Goal: Download file/media

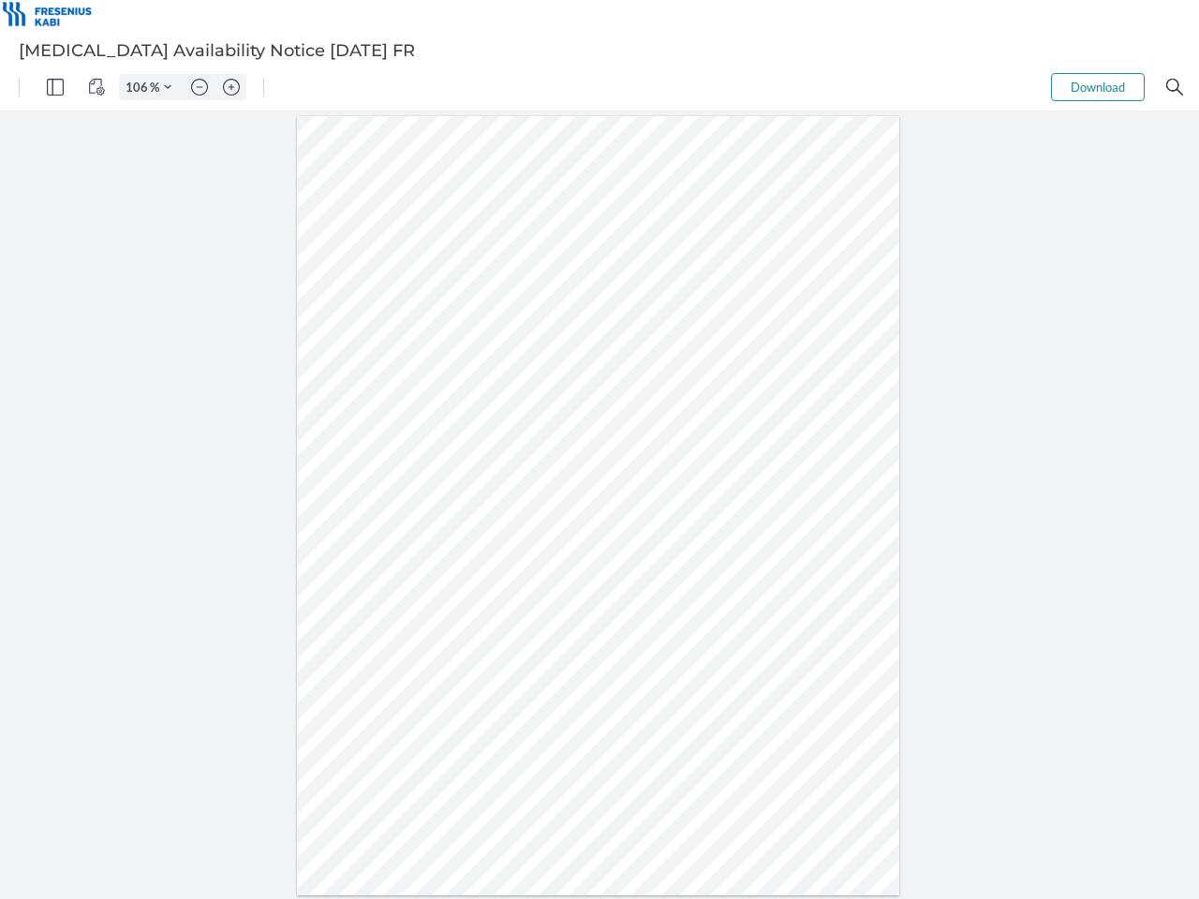
click at [55, 87] on img "Panel" at bounding box center [55, 87] width 17 height 17
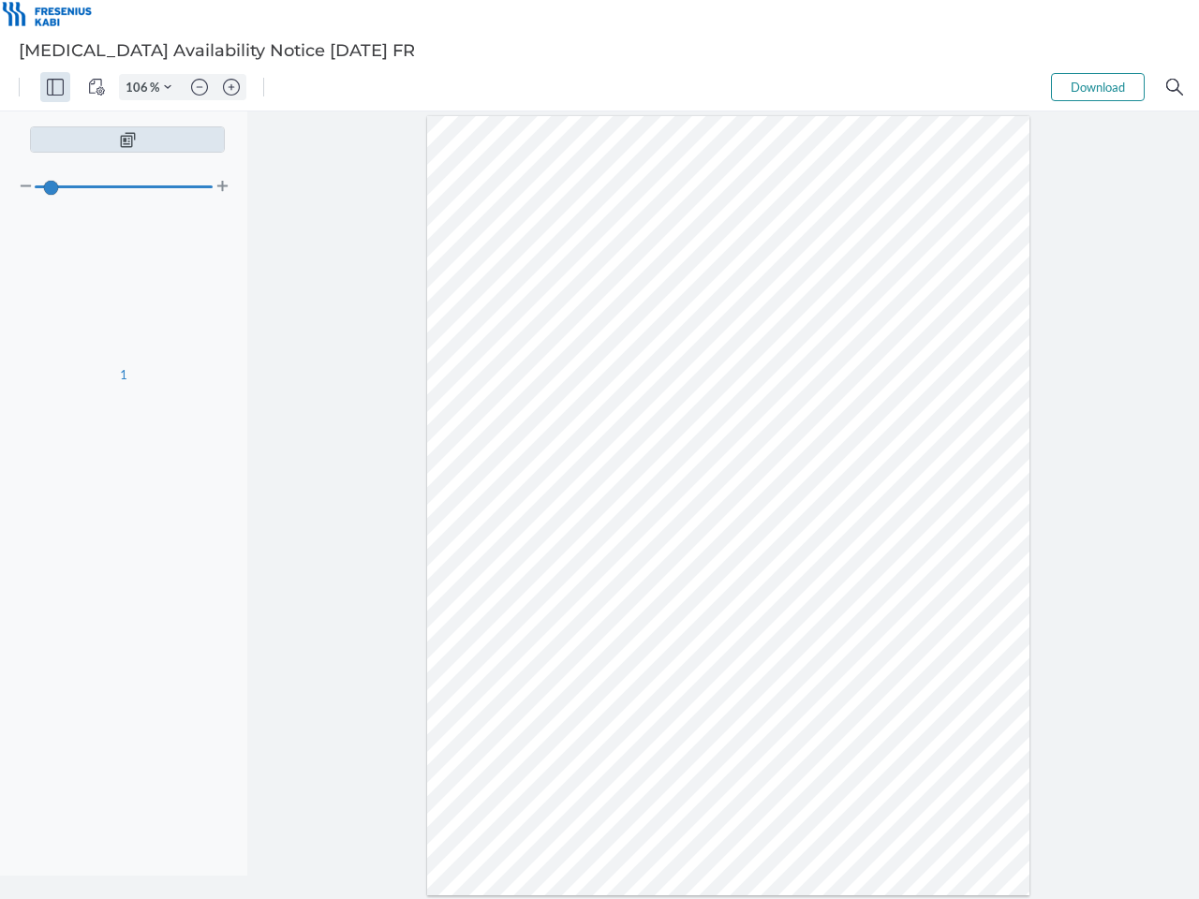
click at [96, 87] on img "View Controls" at bounding box center [96, 87] width 17 height 17
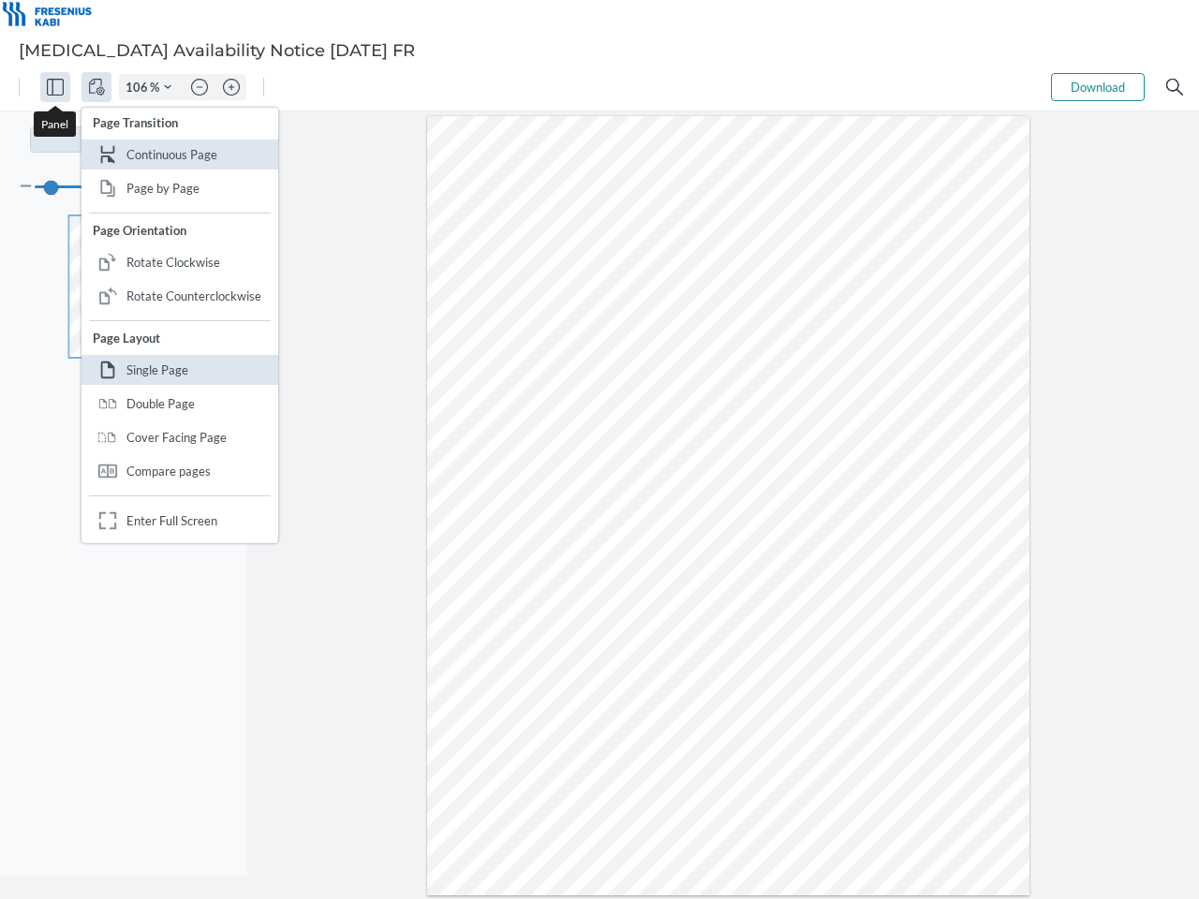
click at [140, 87] on input "106" at bounding box center [135, 87] width 30 height 17
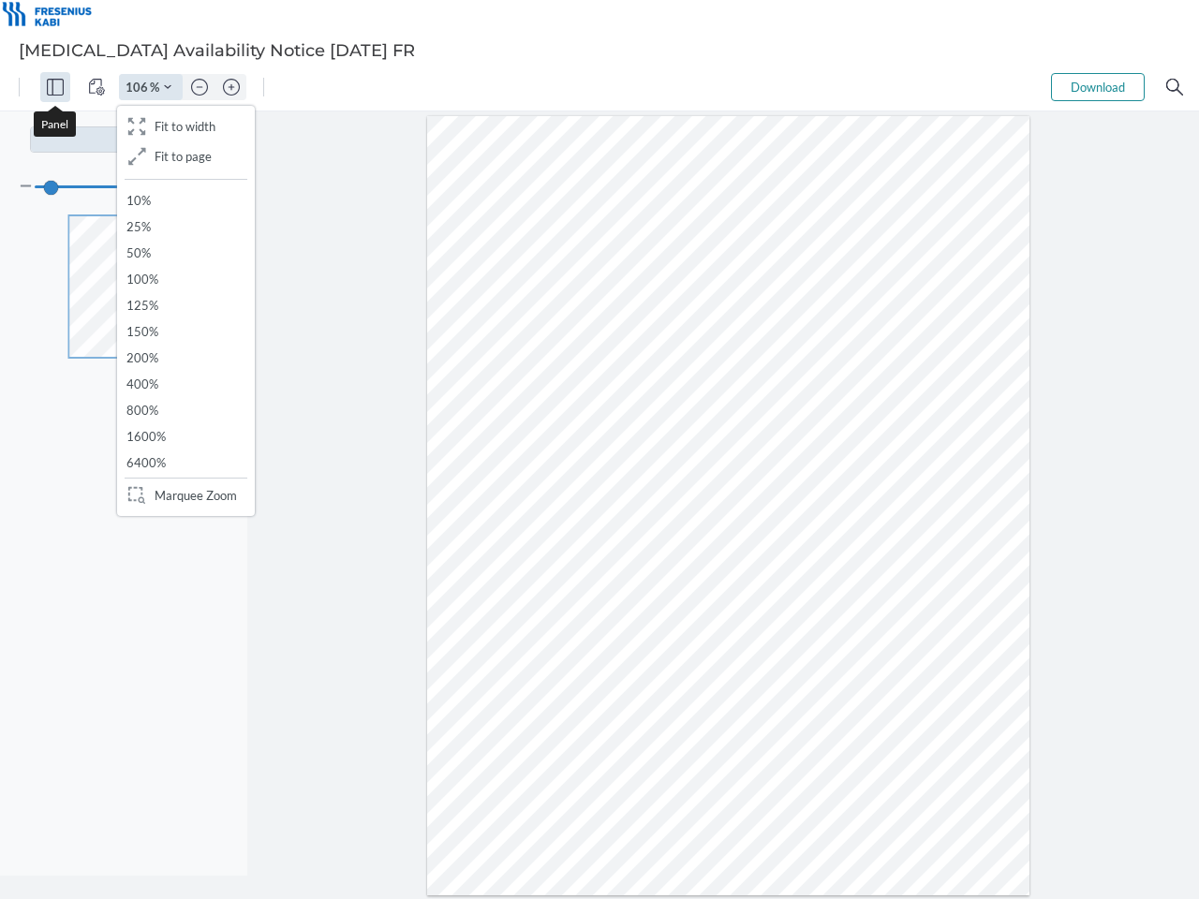
click at [168, 87] on img "Zoom Controls" at bounding box center [167, 86] width 7 height 7
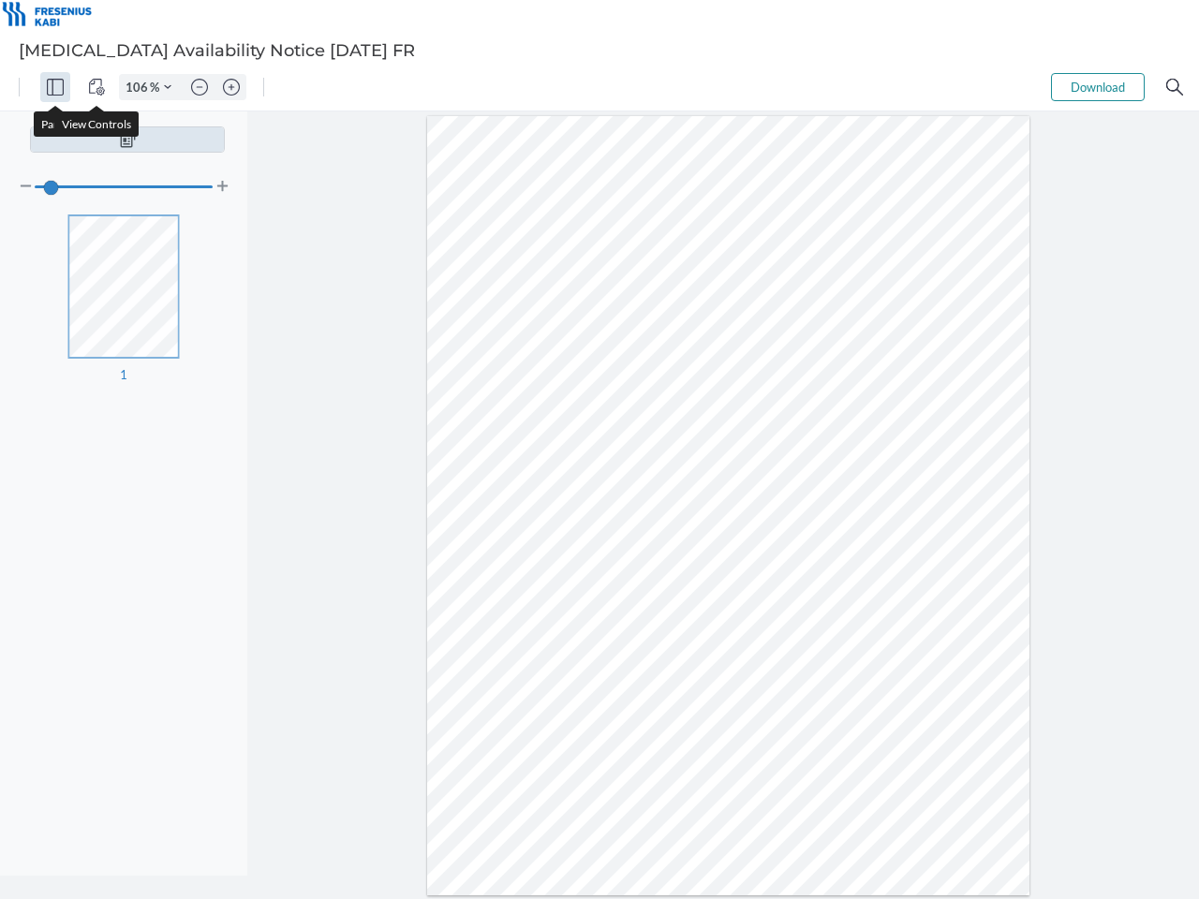
click at [199, 87] on img "Zoom out" at bounding box center [199, 87] width 17 height 17
click at [231, 87] on img "Zoom in" at bounding box center [231, 87] width 17 height 17
type input "106"
click at [1098, 87] on button "Download" at bounding box center [1098, 87] width 94 height 28
click at [1174, 87] on img "Search" at bounding box center [1174, 87] width 17 height 17
